Goal: Task Accomplishment & Management: Manage account settings

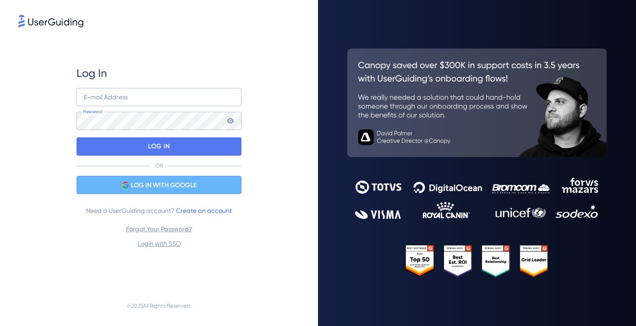
click at [173, 191] on span "LOG IN WITH GOOGLE" at bounding box center [164, 185] width 66 height 11
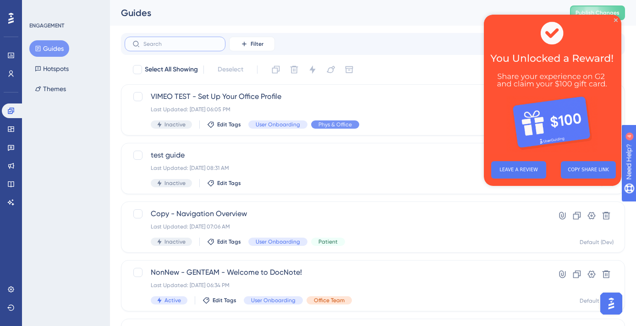
click at [208, 41] on input "text" at bounding box center [180, 44] width 74 height 6
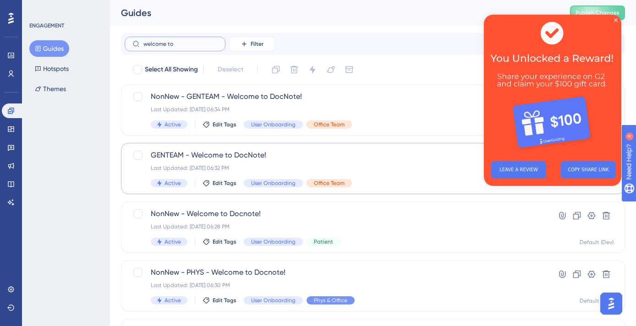
type input "welcome to"
click at [269, 159] on span "GENTEAM - Welcome to DocNote!" at bounding box center [336, 155] width 371 height 11
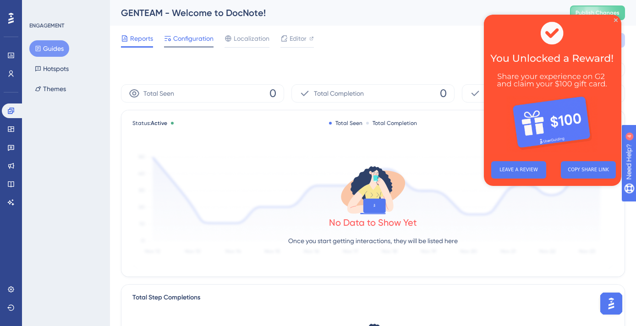
click at [200, 38] on span "Configuration" at bounding box center [193, 38] width 40 height 11
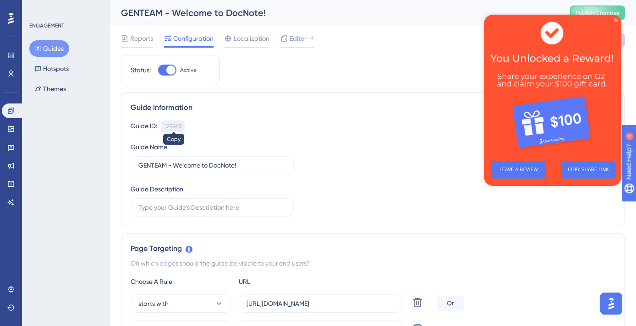
click at [175, 125] on div "125863" at bounding box center [173, 126] width 16 height 7
click at [65, 41] on div "Guides Hotspots Themes" at bounding box center [66, 68] width 74 height 57
click at [47, 51] on button "Guides" at bounding box center [49, 48] width 40 height 16
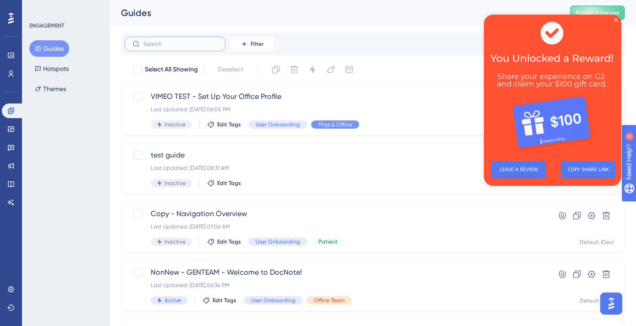
click at [177, 46] on input "text" at bounding box center [180, 44] width 74 height 6
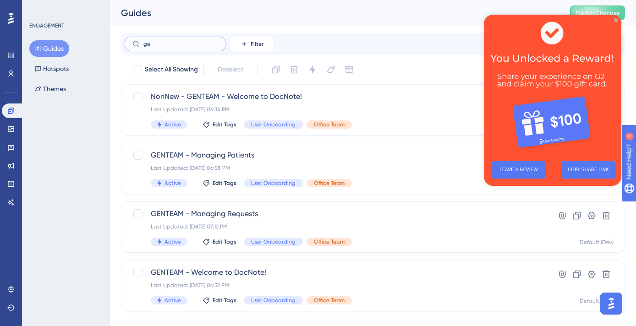
type input "get"
checkbox input "true"
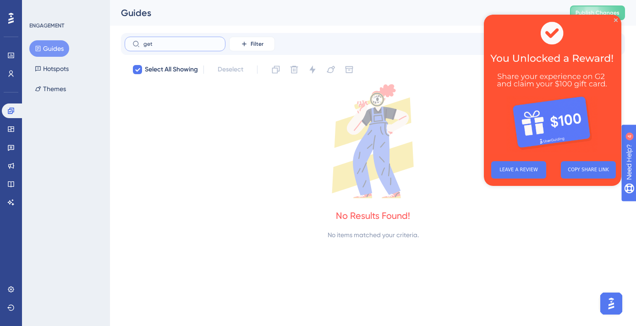
type input "ge"
checkbox input "false"
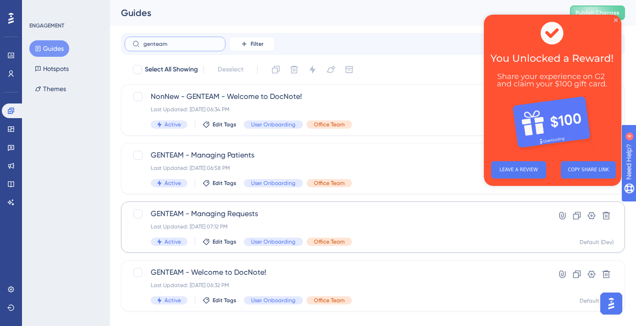
scroll to position [15, 0]
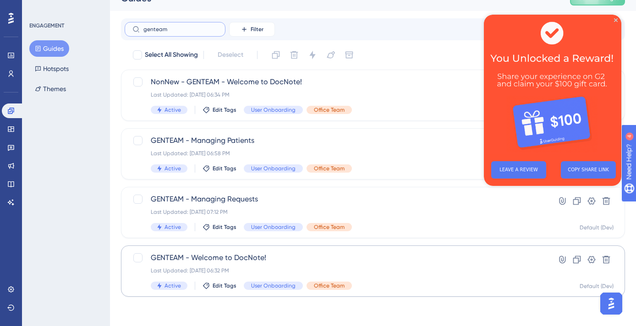
type input "genteam"
click at [265, 253] on span "GENTEAM - Welcome to DocNote!" at bounding box center [336, 257] width 371 height 11
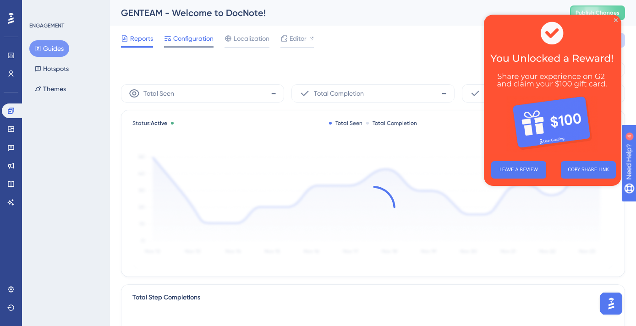
click at [195, 40] on span "Configuration" at bounding box center [193, 38] width 40 height 11
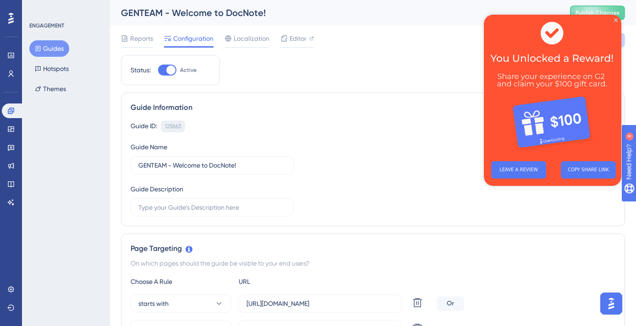
click at [170, 127] on div "125863" at bounding box center [173, 126] width 16 height 7
click at [61, 47] on button "Guides" at bounding box center [49, 48] width 40 height 16
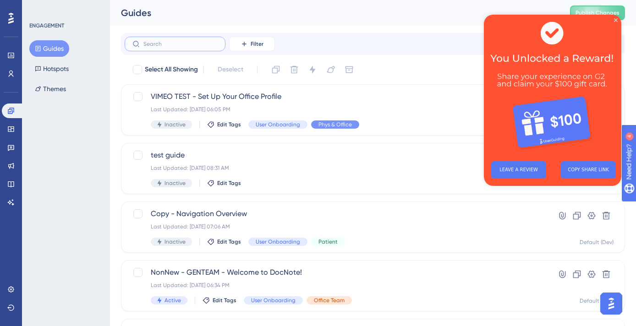
click at [177, 44] on input "text" at bounding box center [180, 44] width 74 height 6
type input "og"
checkbox input "true"
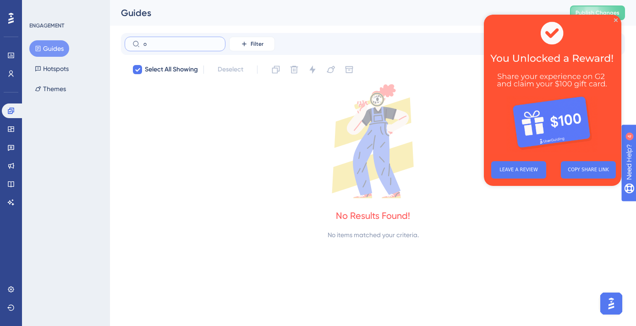
type input "og"
checkbox input "true"
type input "o"
checkbox input "false"
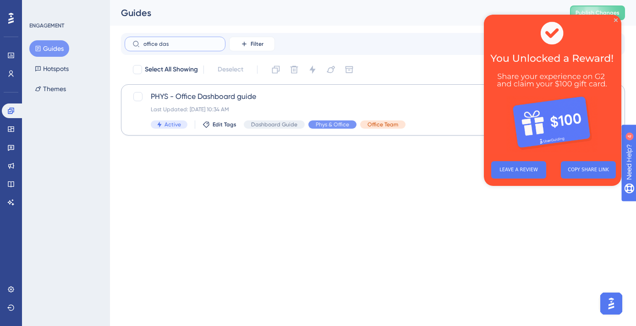
type input "office das"
click at [242, 107] on div "Last Updated: Oct 23 2024, 10:34 AM" at bounding box center [336, 109] width 371 height 7
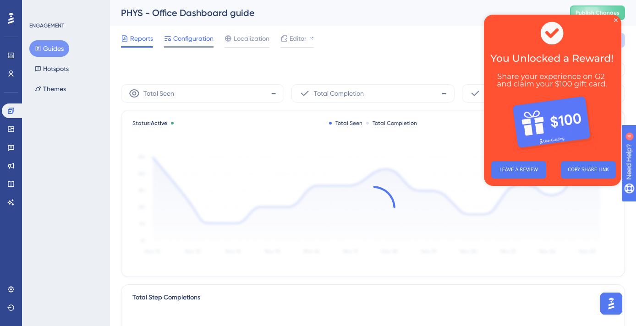
click at [191, 42] on span "Configuration" at bounding box center [193, 38] width 40 height 11
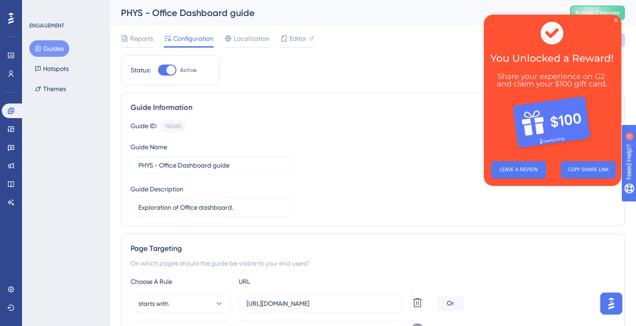
click at [170, 118] on div "Guide Information Guide ID: 116060 Copy Guide Name PHYS - Office Dashboard guid…" at bounding box center [373, 160] width 504 height 134
click at [169, 125] on div "116060" at bounding box center [173, 126] width 16 height 7
click at [13, 133] on link at bounding box center [11, 129] width 18 height 15
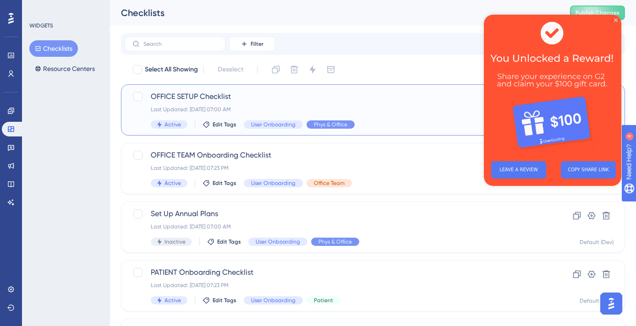
click at [247, 100] on span "OFFICE SETUP Checklist" at bounding box center [336, 96] width 371 height 11
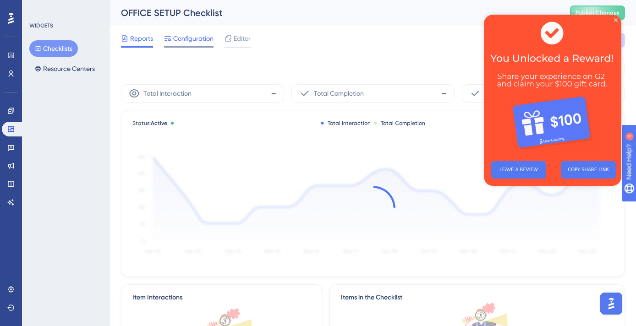
click at [193, 34] on span "Configuration" at bounding box center [193, 38] width 40 height 11
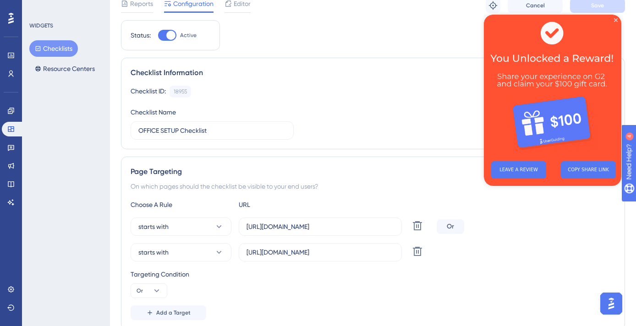
scroll to position [54, 0]
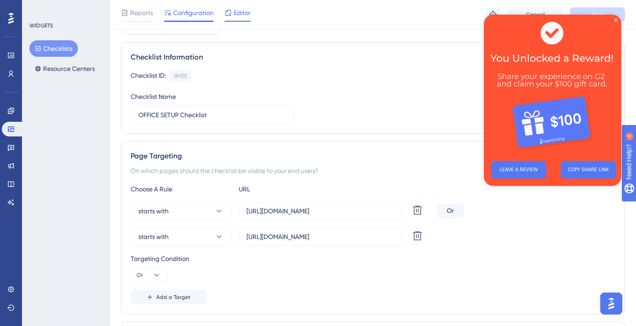
click at [248, 17] on span "Editor" at bounding box center [242, 12] width 17 height 11
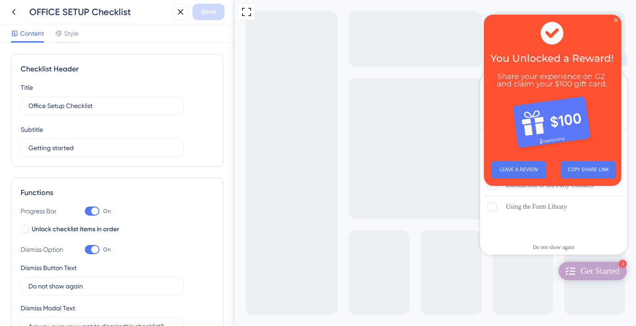
scroll to position [352, 0]
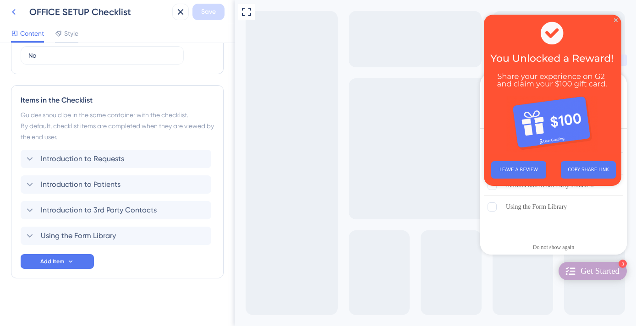
click at [18, 15] on icon at bounding box center [13, 11] width 11 height 11
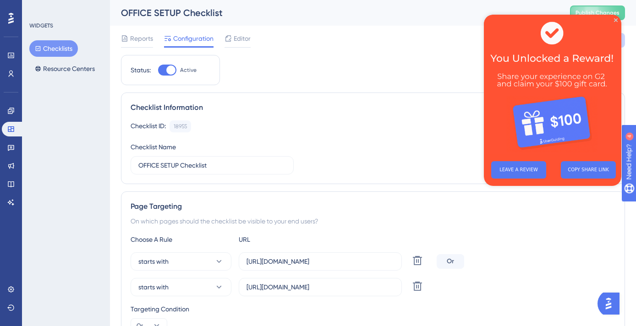
click at [62, 50] on button "Checklists" at bounding box center [53, 48] width 49 height 16
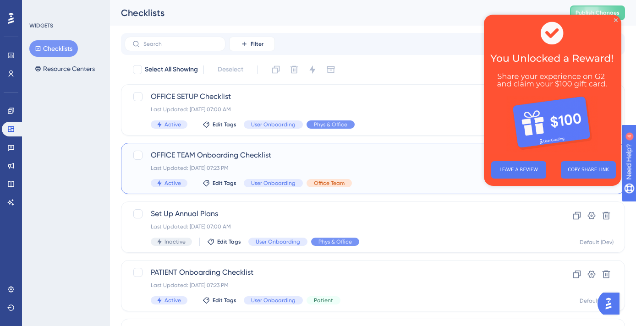
click at [262, 170] on div "Last Updated: Apr 02 2025, 07:23 PM" at bounding box center [336, 167] width 371 height 7
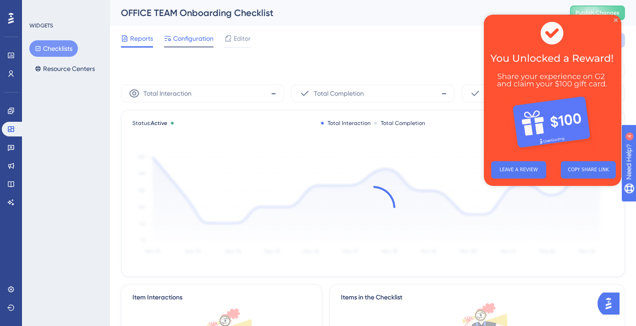
click at [197, 45] on div "Configuration" at bounding box center [188, 40] width 49 height 15
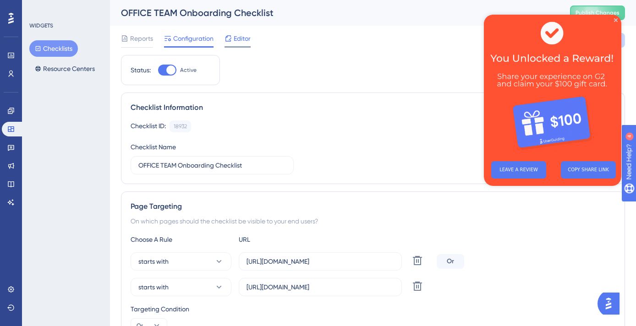
click at [239, 43] on span "Editor" at bounding box center [242, 38] width 17 height 11
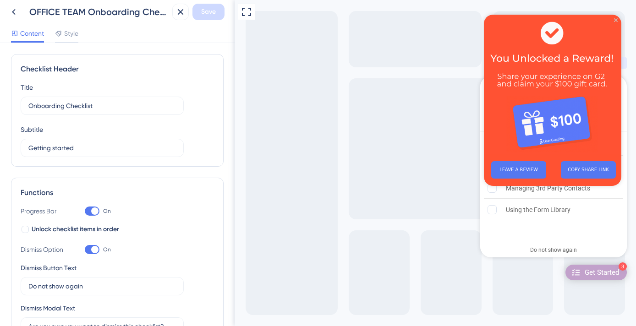
drag, startPoint x: 615, startPoint y: 20, endPoint x: 850, endPoint y: 51, distance: 236.2
click at [615, 20] on icon "Close Preview" at bounding box center [616, 20] width 4 height 4
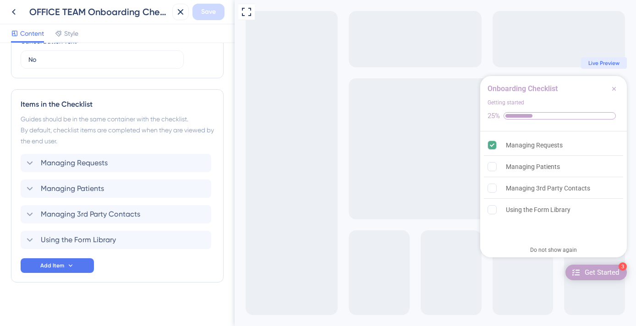
scroll to position [352, 0]
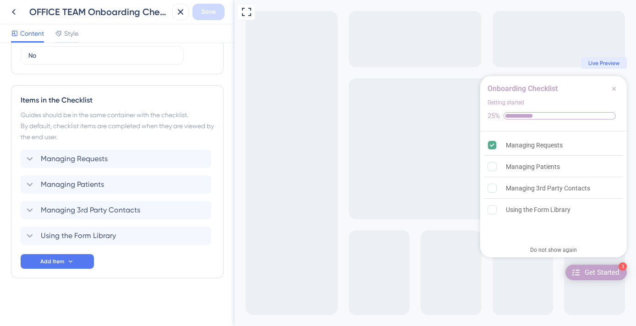
click at [21, 16] on button at bounding box center [13, 12] width 16 height 16
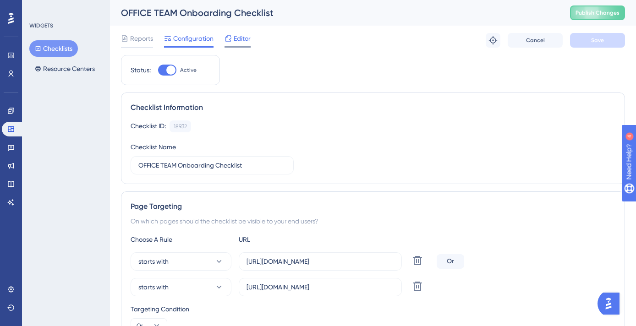
click at [247, 41] on span "Editor" at bounding box center [242, 38] width 17 height 11
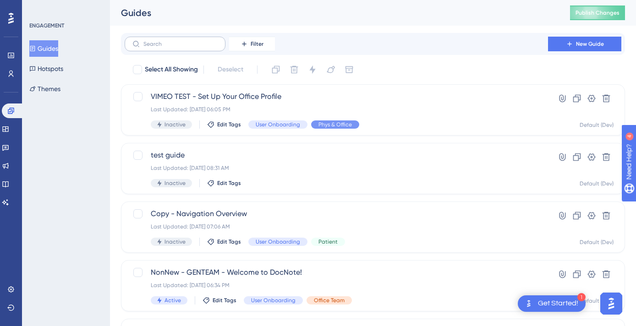
click at [199, 49] on label at bounding box center [175, 44] width 101 height 15
click at [199, 47] on input "text" at bounding box center [180, 44] width 74 height 6
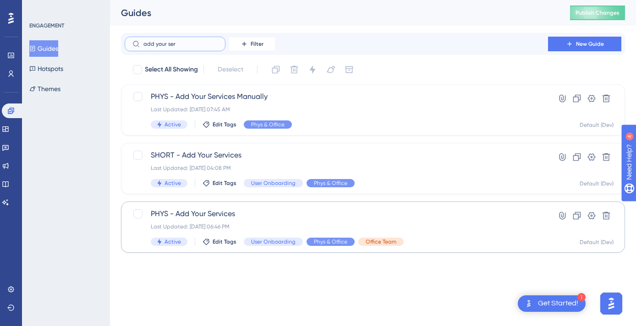
type input "add your ser"
click at [241, 219] on div "PHYS - Add Your Services Last Updated: Apr 02 2025, 06:46 PM Active Edit Tags U…" at bounding box center [336, 227] width 371 height 38
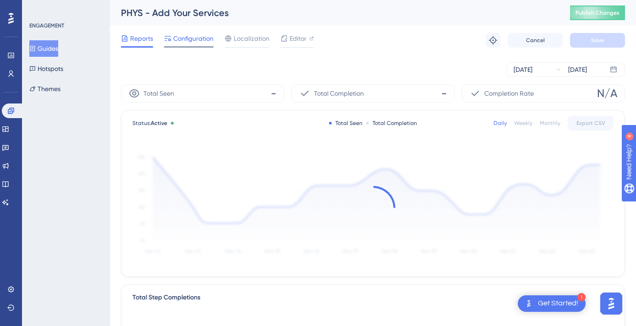
click at [183, 42] on span "Configuration" at bounding box center [193, 38] width 40 height 11
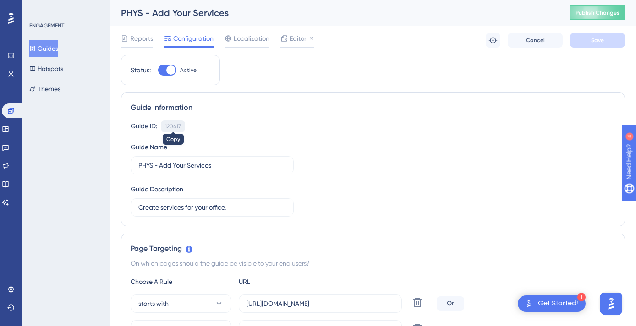
click at [172, 124] on div "120417" at bounding box center [173, 126] width 16 height 7
click at [42, 49] on button "Guides" at bounding box center [43, 48] width 29 height 16
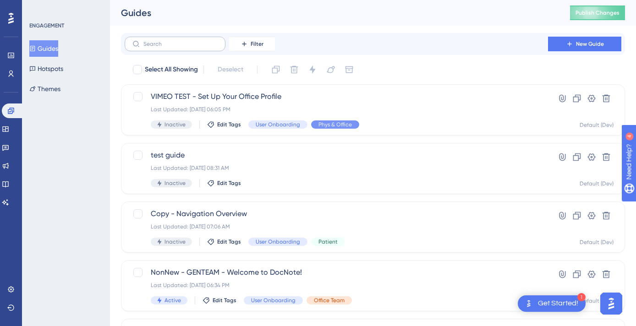
click at [171, 50] on label at bounding box center [175, 44] width 101 height 15
click at [171, 47] on input "text" at bounding box center [180, 44] width 74 height 6
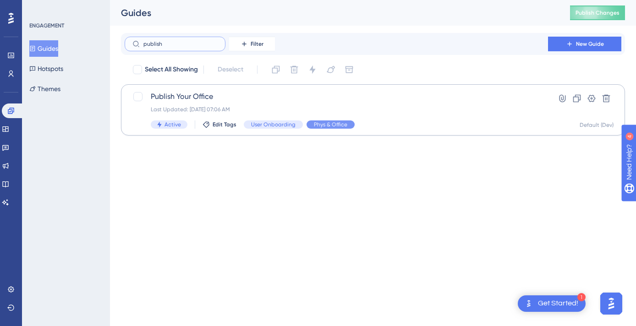
type input "publish"
click at [402, 113] on div "Last Updated: Jul 22 2025, 07:06 AM" at bounding box center [336, 109] width 371 height 7
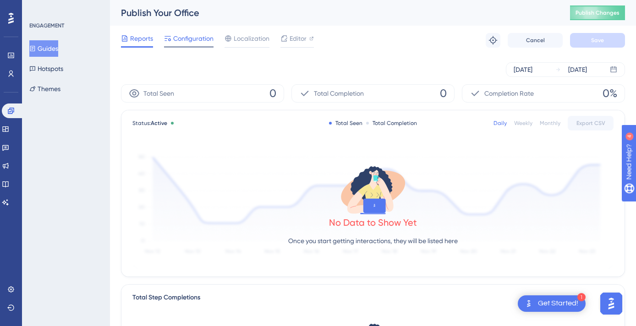
click at [188, 38] on span "Configuration" at bounding box center [193, 38] width 40 height 11
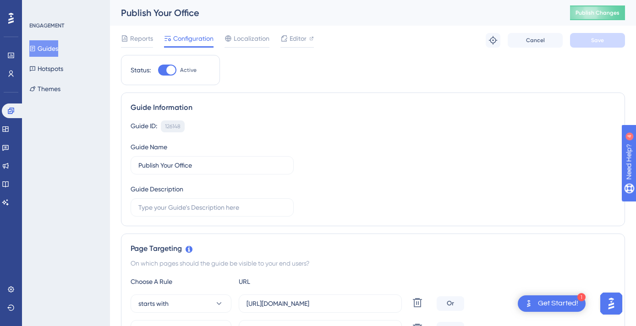
click at [173, 129] on div "126148" at bounding box center [173, 126] width 16 height 7
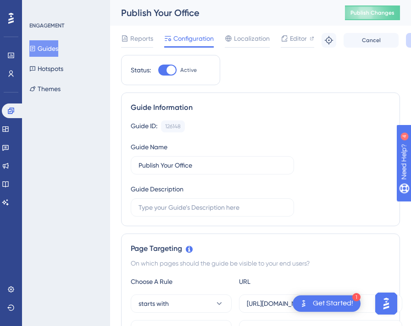
click at [46, 49] on button "Guides" at bounding box center [43, 48] width 29 height 16
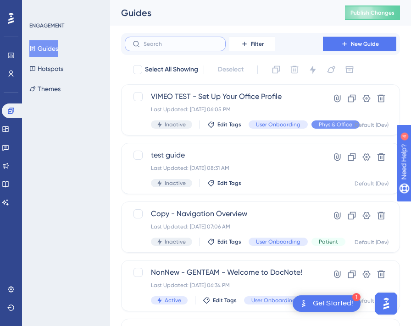
click at [175, 45] on input "text" at bounding box center [180, 44] width 74 height 6
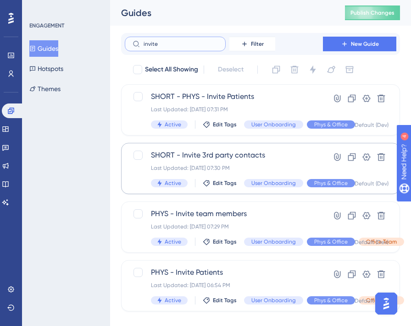
scroll to position [15, 0]
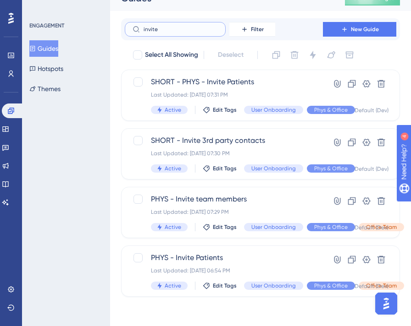
type input "invite"
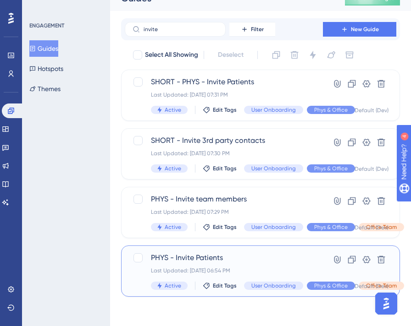
click at [216, 258] on span "PHYS - Invite Patients" at bounding box center [233, 257] width 164 height 11
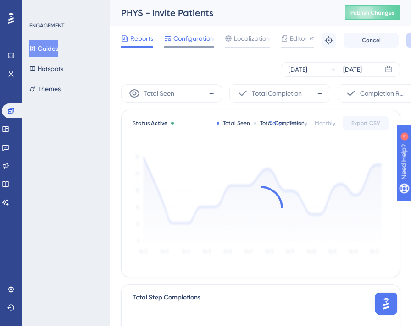
click at [180, 41] on span "Configuration" at bounding box center [193, 38] width 40 height 11
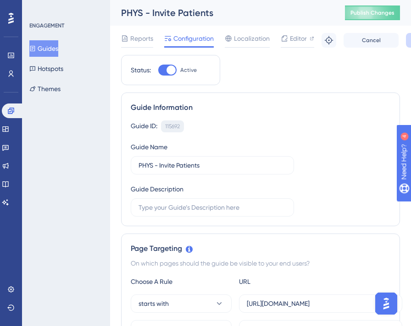
click at [177, 122] on div "115692 Copy" at bounding box center [172, 127] width 23 height 12
click at [172, 129] on div "115692" at bounding box center [172, 126] width 15 height 7
copy div "115692"
click at [9, 133] on link at bounding box center [5, 129] width 7 height 15
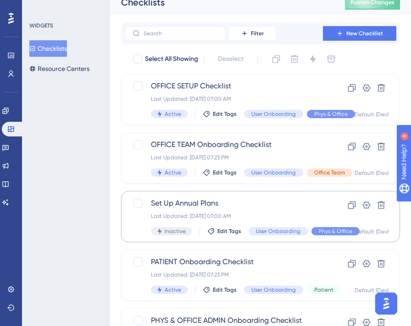
scroll to position [72, 0]
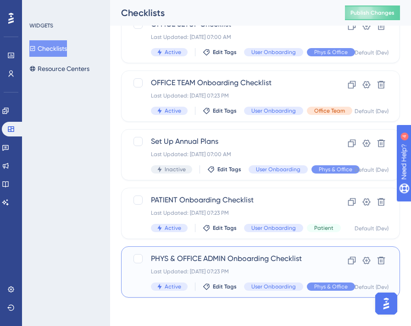
click at [255, 263] on span "PHYS & OFFICE ADMIN Onboarding Checklist" at bounding box center [233, 258] width 164 height 11
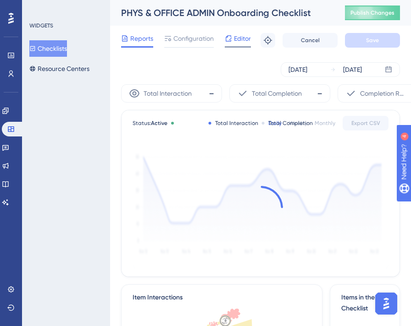
click at [236, 37] on span "Editor" at bounding box center [242, 38] width 17 height 11
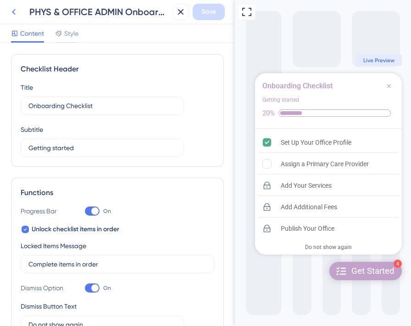
click at [15, 11] on icon at bounding box center [13, 11] width 11 height 11
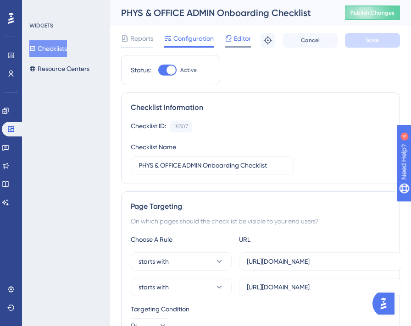
click at [236, 40] on span "Editor" at bounding box center [242, 38] width 17 height 11
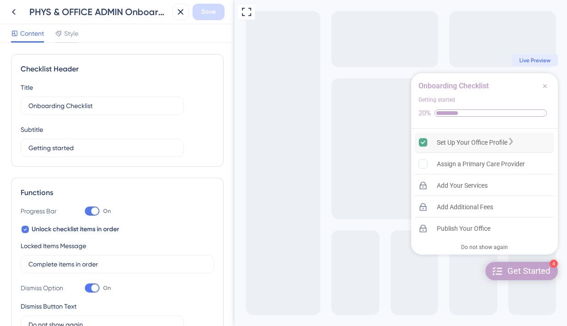
scroll to position [5, 0]
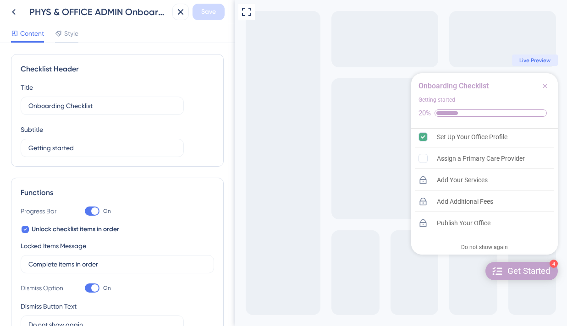
click at [17, 11] on icon at bounding box center [13, 11] width 11 height 11
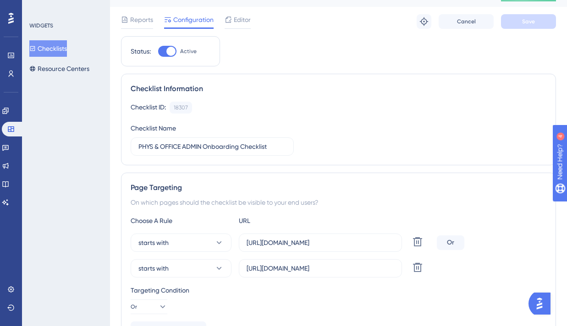
scroll to position [15, 0]
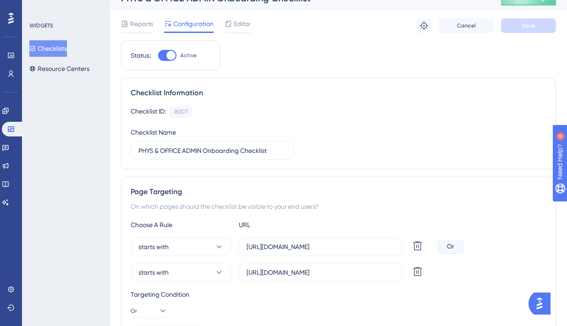
click at [65, 51] on button "Checklists" at bounding box center [48, 48] width 38 height 16
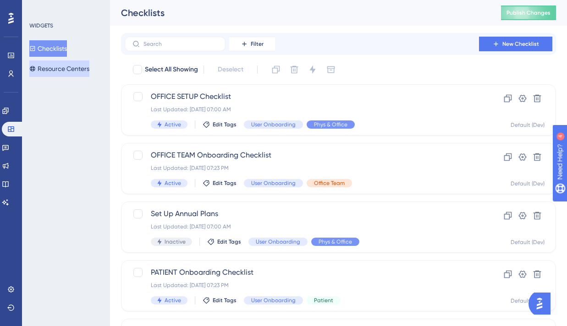
click at [75, 67] on button "Resource Centers" at bounding box center [59, 68] width 60 height 16
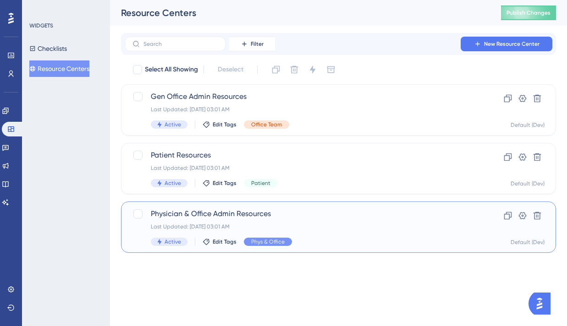
click at [279, 217] on span "Physician & Office Admin Resources" at bounding box center [302, 213] width 302 height 11
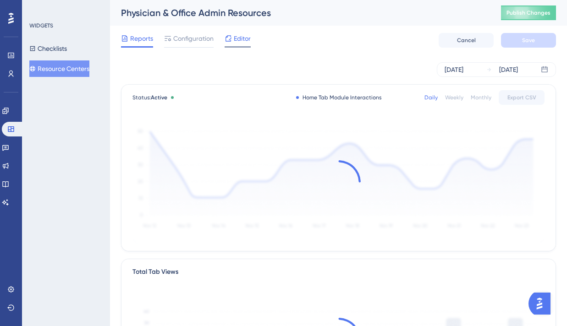
click at [239, 36] on span "Editor" at bounding box center [242, 38] width 17 height 11
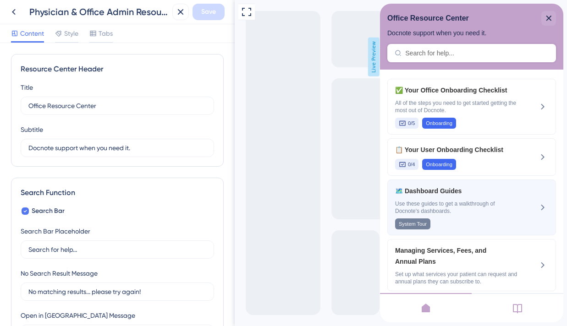
scroll to position [110, 0]
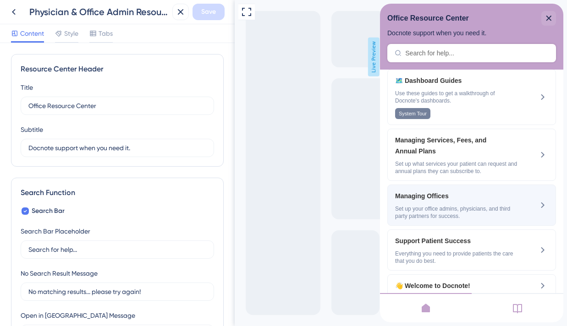
click at [475, 203] on div "Managing Offices Set up your office admins, physicians, and third party partner…" at bounding box center [456, 205] width 122 height 29
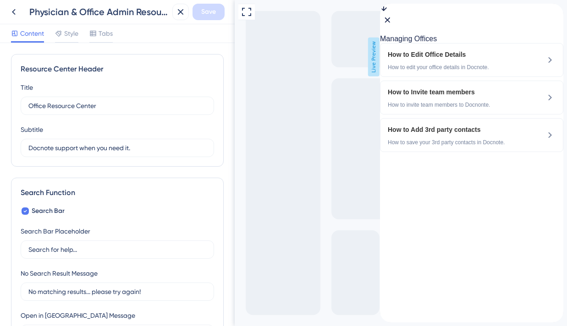
scroll to position [0, 0]
click at [395, 13] on div "back to header" at bounding box center [387, 8] width 15 height 9
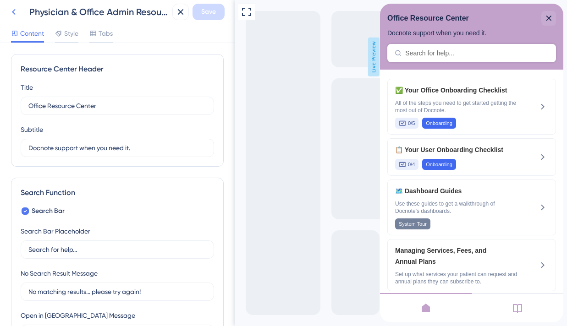
click at [17, 9] on icon at bounding box center [13, 11] width 11 height 11
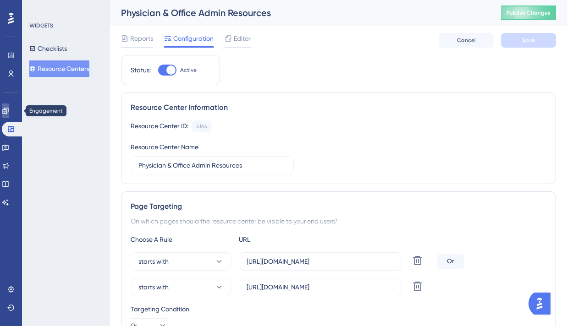
click at [9, 106] on link at bounding box center [5, 111] width 7 height 15
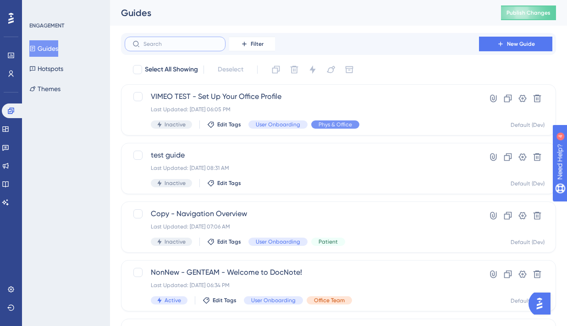
click at [178, 46] on input "text" at bounding box center [180, 44] width 74 height 6
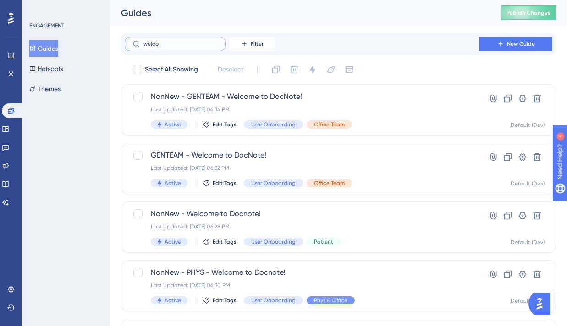
type input "welcoe"
checkbox input "true"
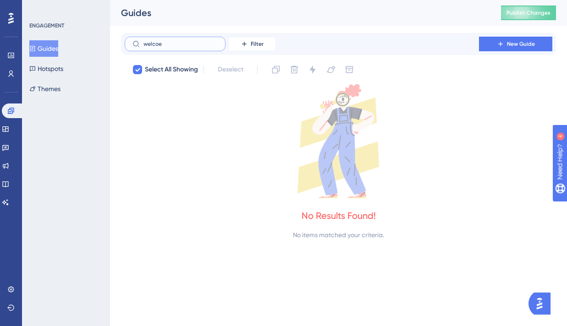
type input "welco"
checkbox input "false"
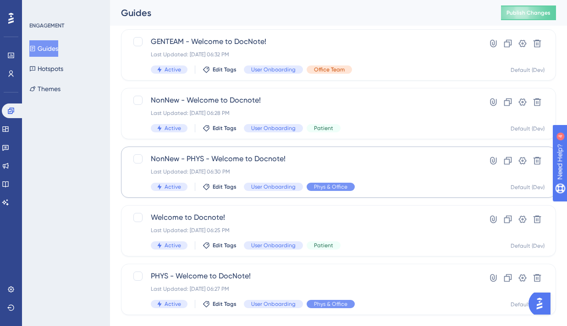
scroll to position [132, 0]
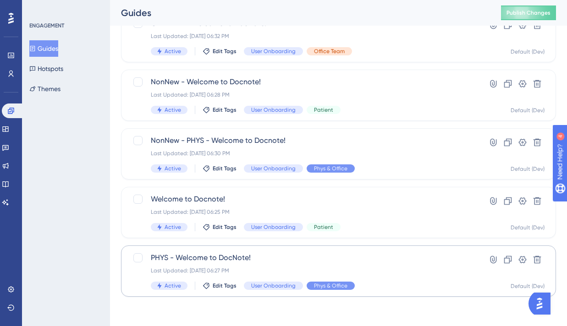
type input "welcome to"
click at [250, 255] on span "PHYS - Welcome to DocNote!" at bounding box center [302, 257] width 302 height 11
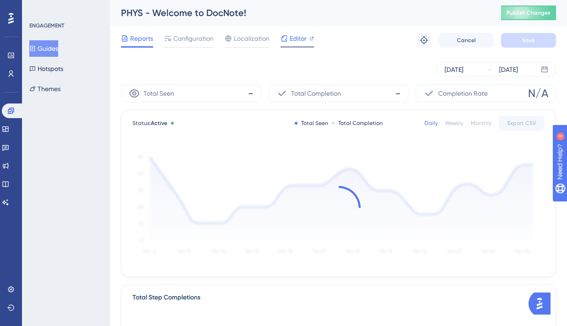
click at [295, 46] on div at bounding box center [296, 46] width 33 height 1
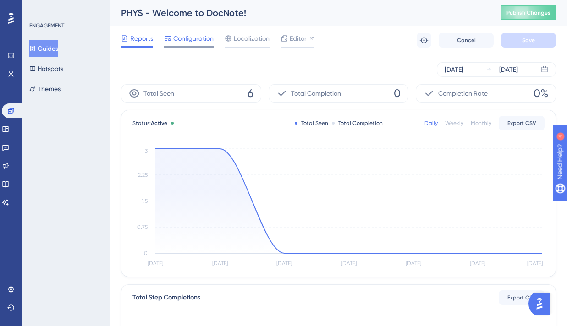
click at [197, 43] on span "Configuration" at bounding box center [193, 38] width 40 height 11
